Goal: Information Seeking & Learning: Learn about a topic

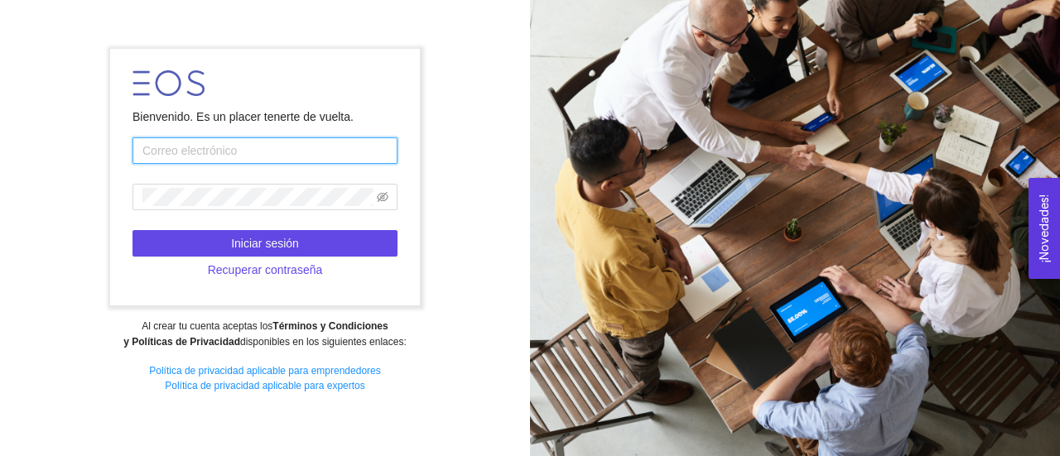
type input "[EMAIL_ADDRESS][DOMAIN_NAME]"
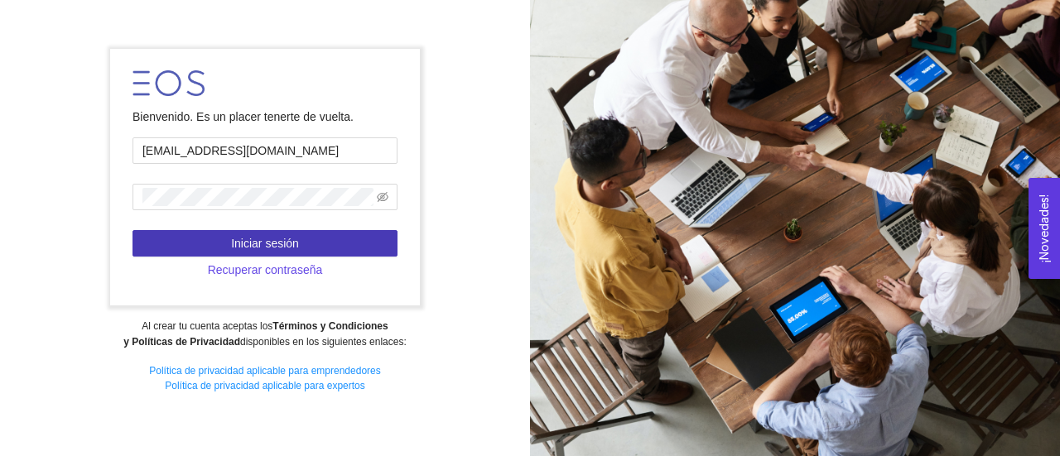
click at [353, 238] on button "Iniciar sesión" at bounding box center [264, 243] width 265 height 26
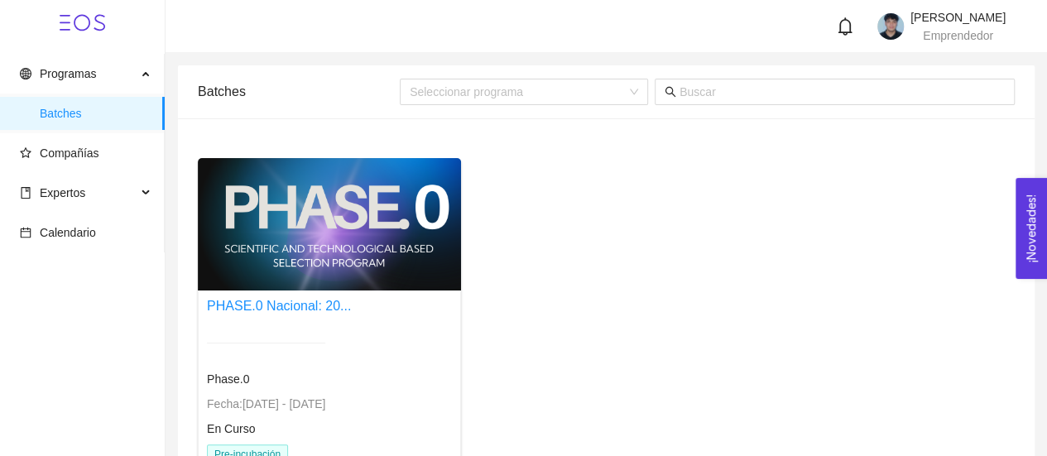
click at [320, 431] on div "En Curso" at bounding box center [266, 429] width 118 height 18
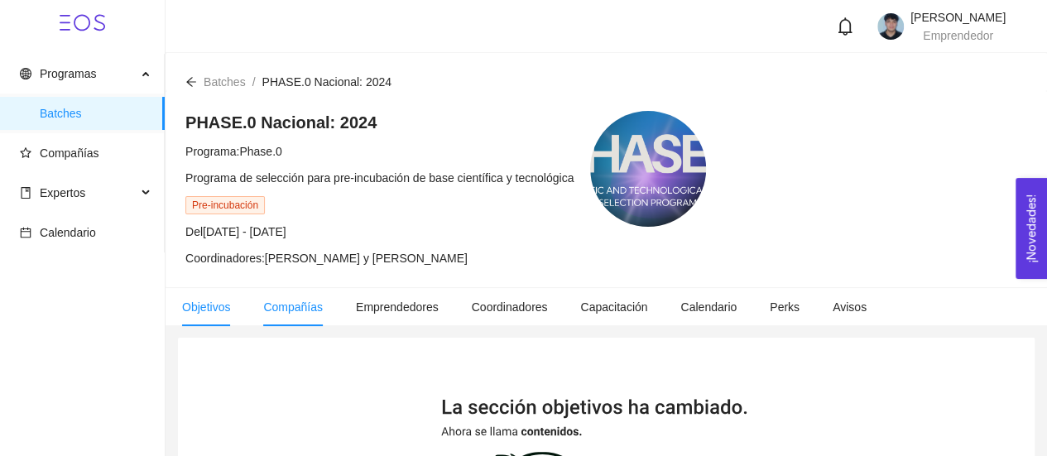
click at [282, 315] on li "Compañías" at bounding box center [293, 307] width 93 height 38
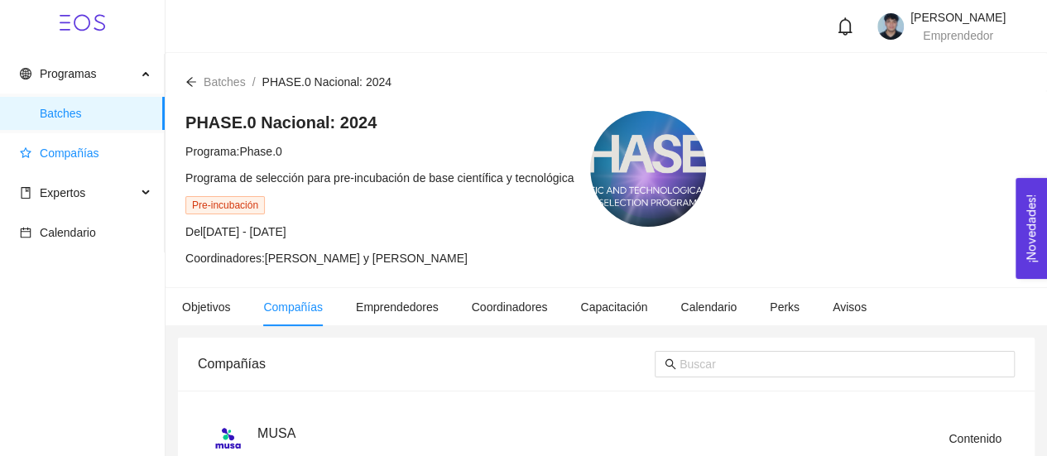
click at [51, 147] on span "Compañías" at bounding box center [70, 153] width 60 height 13
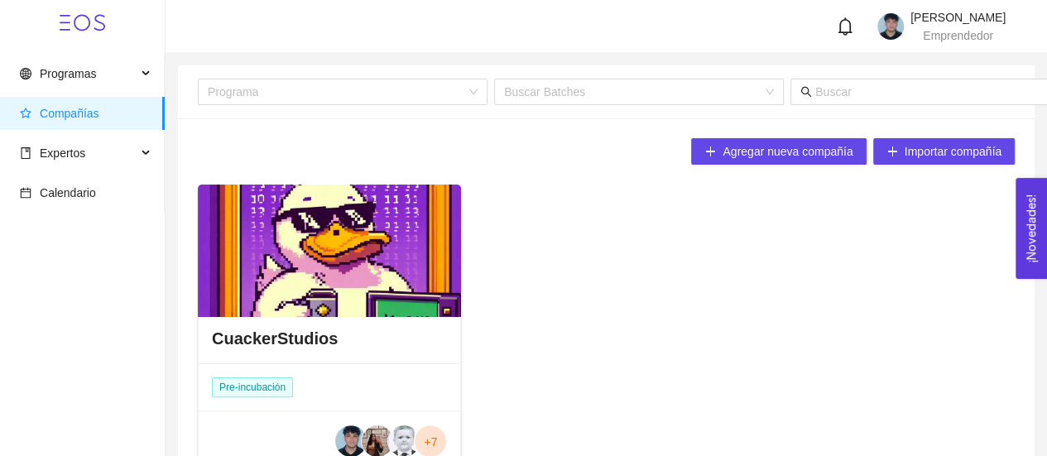
click at [266, 266] on div at bounding box center [329, 251] width 263 height 132
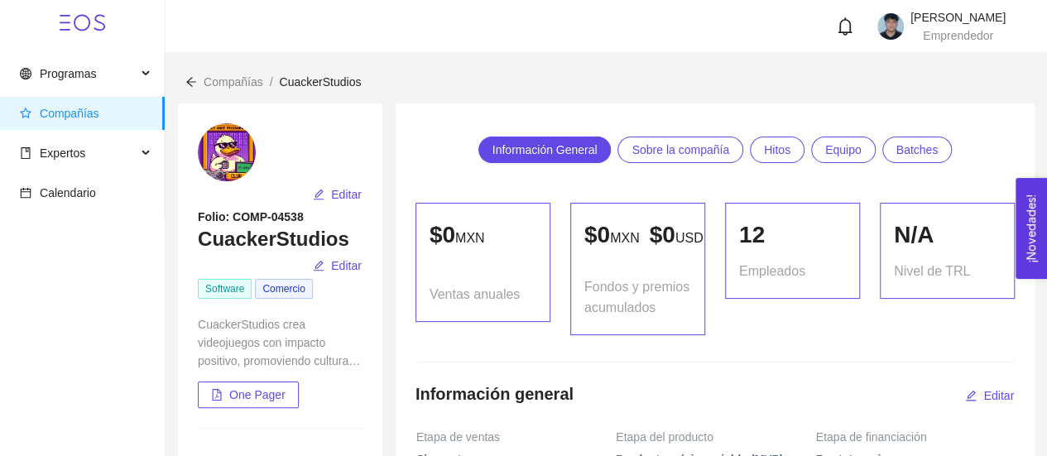
click at [105, 119] on span "Compañías" at bounding box center [86, 113] width 132 height 33
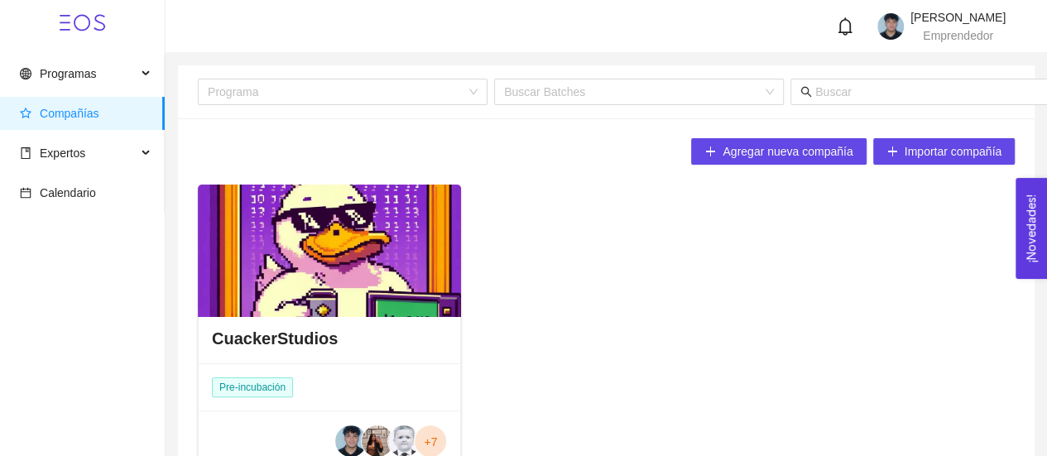
click at [290, 261] on div at bounding box center [329, 251] width 263 height 132
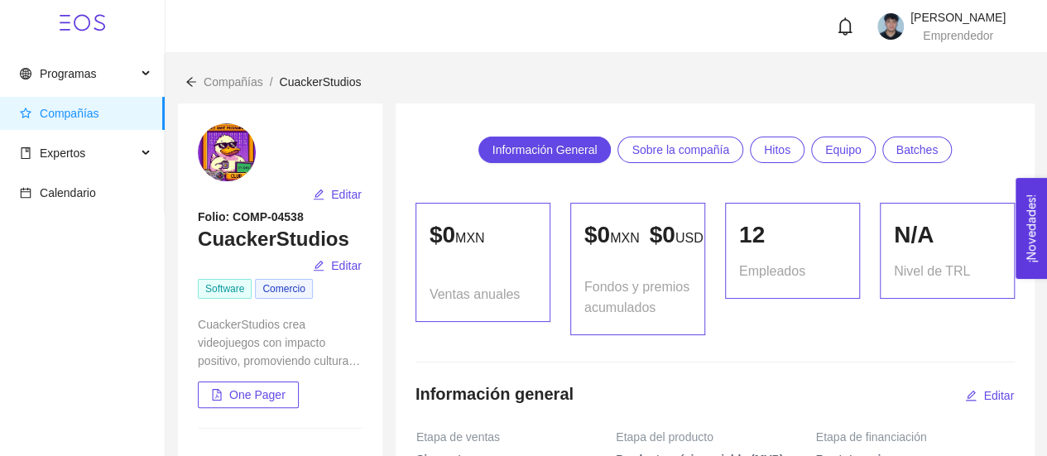
click at [50, 117] on span "Compañías" at bounding box center [70, 113] width 60 height 13
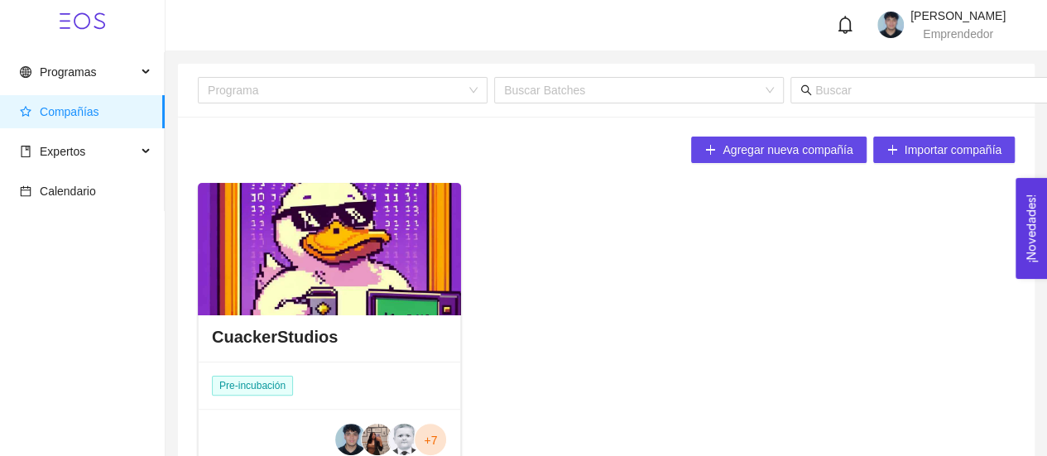
scroll to position [109, 0]
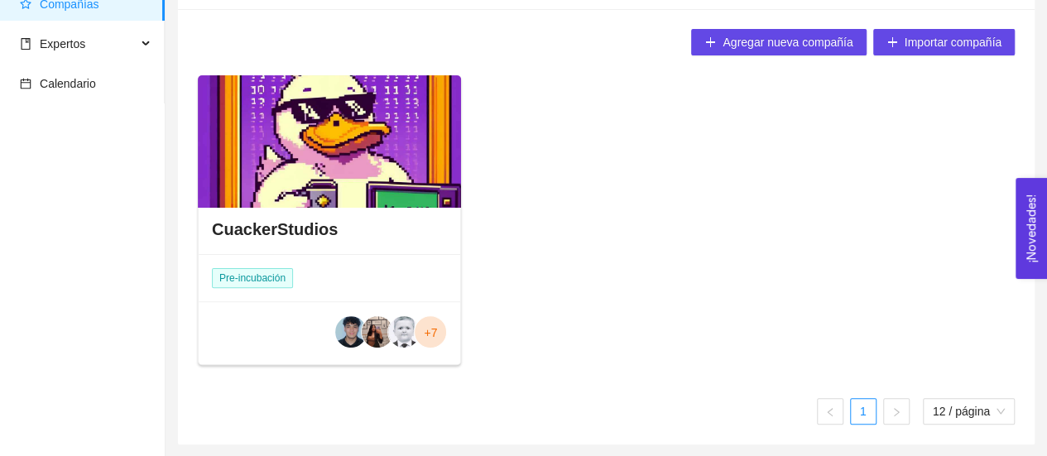
click at [265, 258] on div "Pre-incubación" at bounding box center [254, 278] width 111 height 46
click at [286, 216] on div "CuackerStudios" at bounding box center [330, 229] width 262 height 50
click at [295, 177] on div "CuackerStudios" at bounding box center [271, 189] width 95 height 28
click at [329, 240] on div "CuackerStudios" at bounding box center [330, 229] width 262 height 50
click at [316, 233] on h4 "CuackerStudios" at bounding box center [275, 229] width 126 height 23
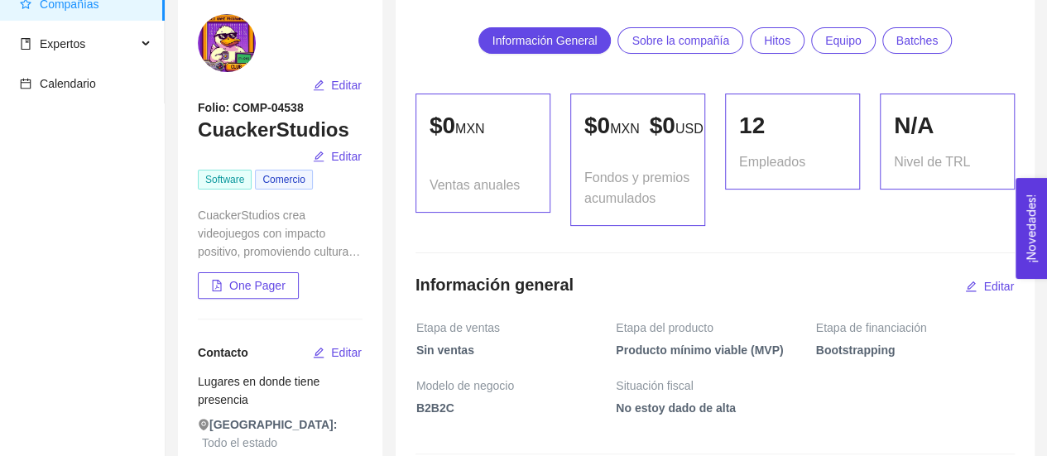
click at [919, 44] on span "Batches" at bounding box center [917, 40] width 42 height 25
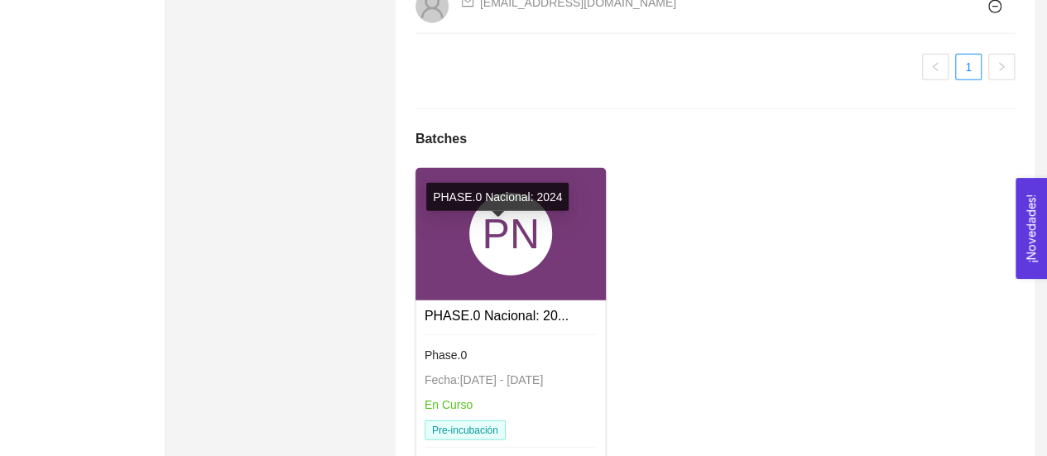
click at [546, 309] on link "PHASE.0 Nacional: 20..." at bounding box center [497, 316] width 144 height 14
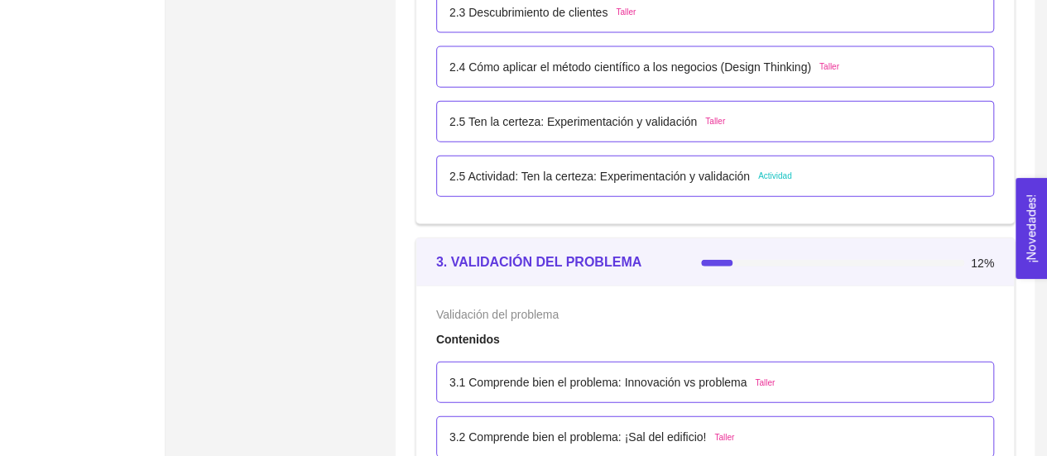
scroll to position [2005, 0]
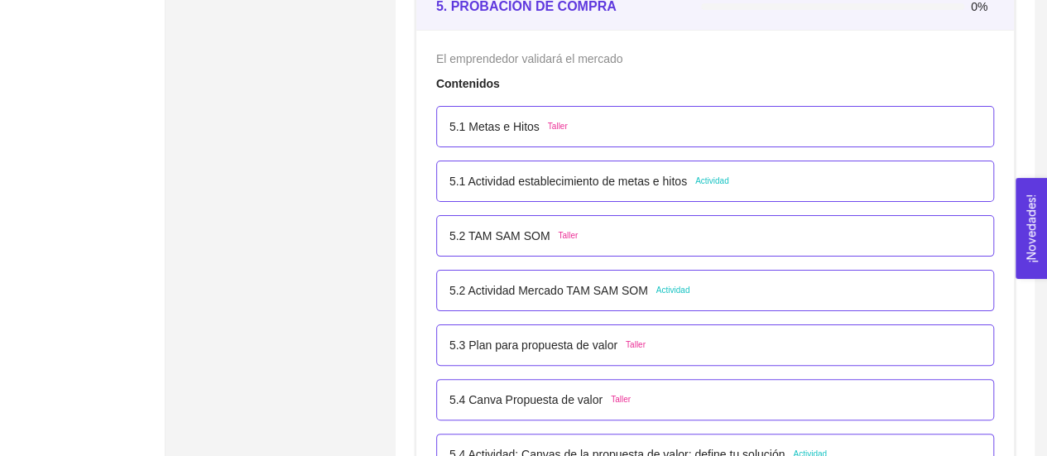
scroll to position [3180, 0]
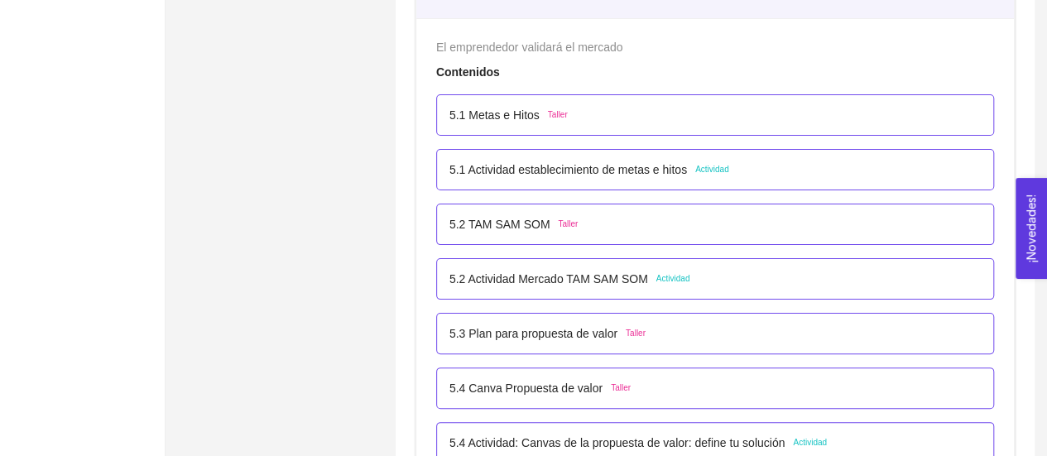
drag, startPoint x: 651, startPoint y: 383, endPoint x: 207, endPoint y: 314, distance: 449.1
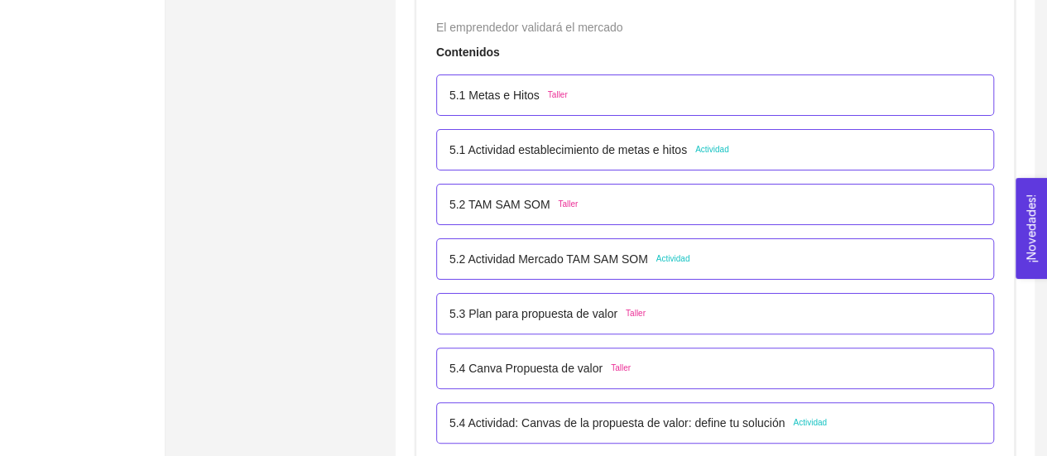
scroll to position [3199, 0]
click at [417, 170] on div "El emprendedor validará el mercado Contenidos 5.1 Metas e Hitos Taller 5.1 Acti…" at bounding box center [715, 317] width 598 height 636
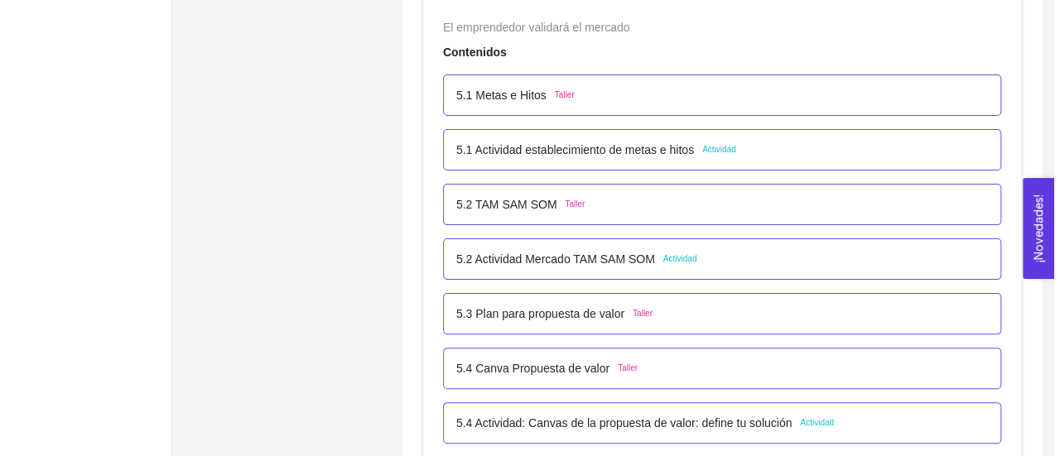
scroll to position [3189, 0]
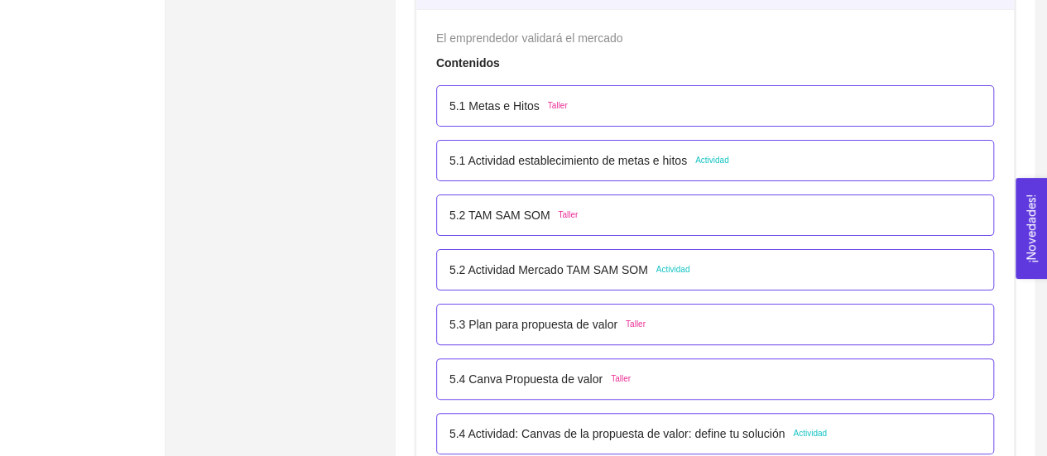
click at [457, 266] on p "5.2 Actividad Mercado TAM SAM SOM" at bounding box center [548, 270] width 199 height 18
